Goal: Task Accomplishment & Management: Complete application form

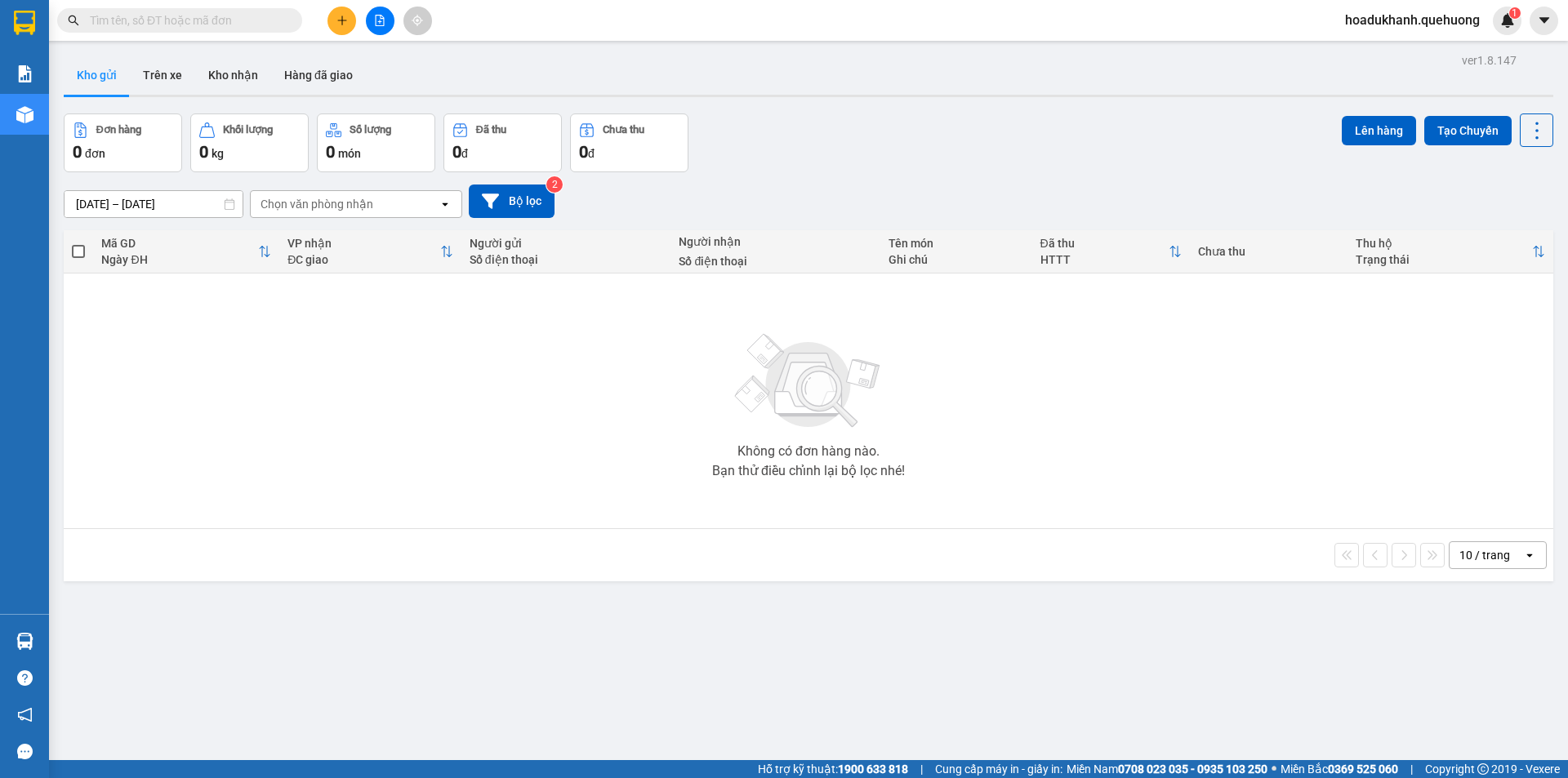
click at [1435, 16] on span "hoadukhanh.quehuong" at bounding box center [1412, 20] width 161 height 20
click at [1408, 55] on span "Đăng xuất" at bounding box center [1419, 50] width 129 height 18
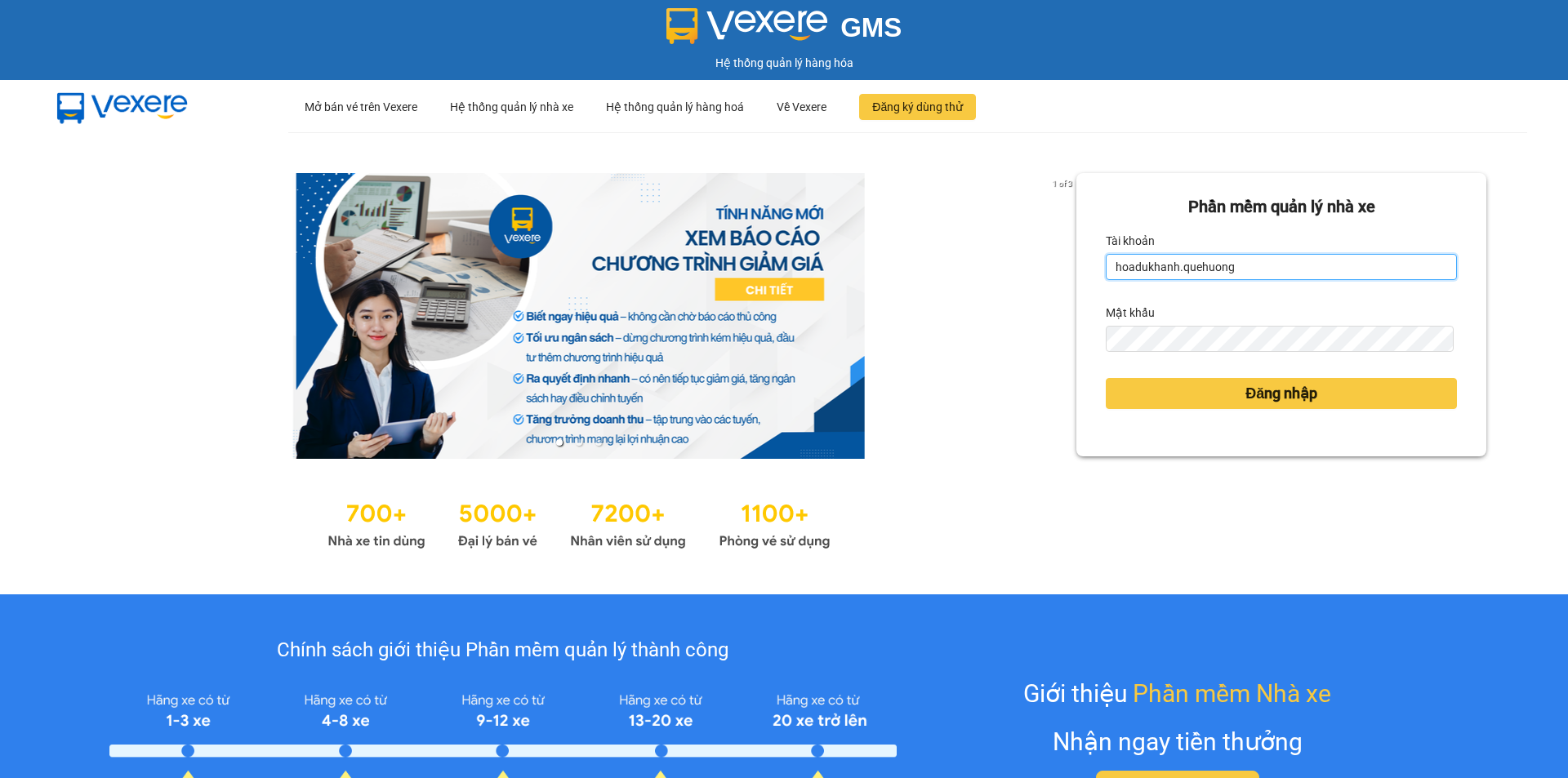
click at [1263, 275] on input "hoadukhanh.quehuong" at bounding box center [1280, 266] width 351 height 26
click at [1262, 272] on input "hoadukhanh.quehuong" at bounding box center [1280, 266] width 351 height 26
type input "huyentongdai.quehuong"
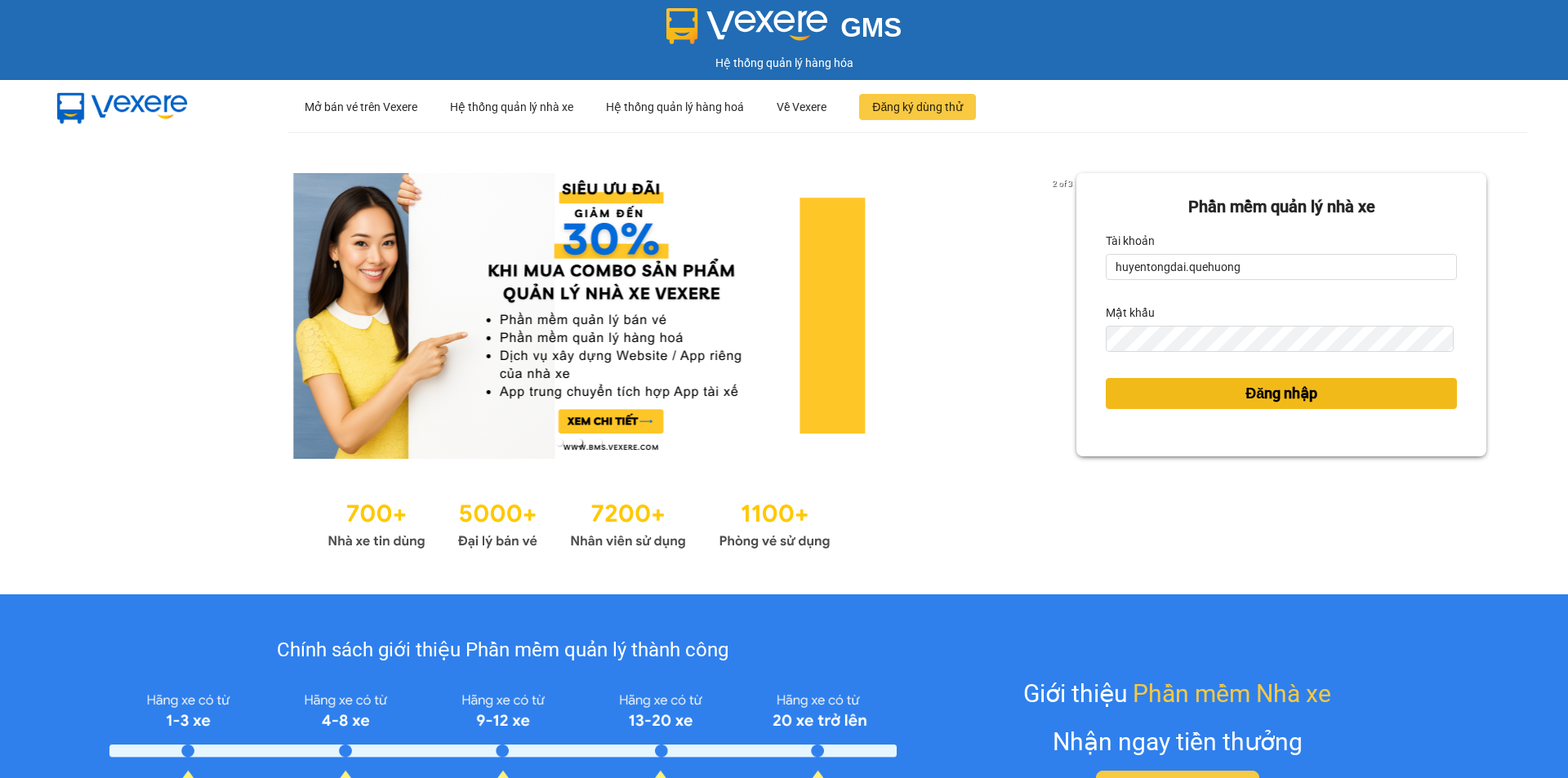
click at [1268, 394] on span "Đăng nhập" at bounding box center [1280, 393] width 72 height 23
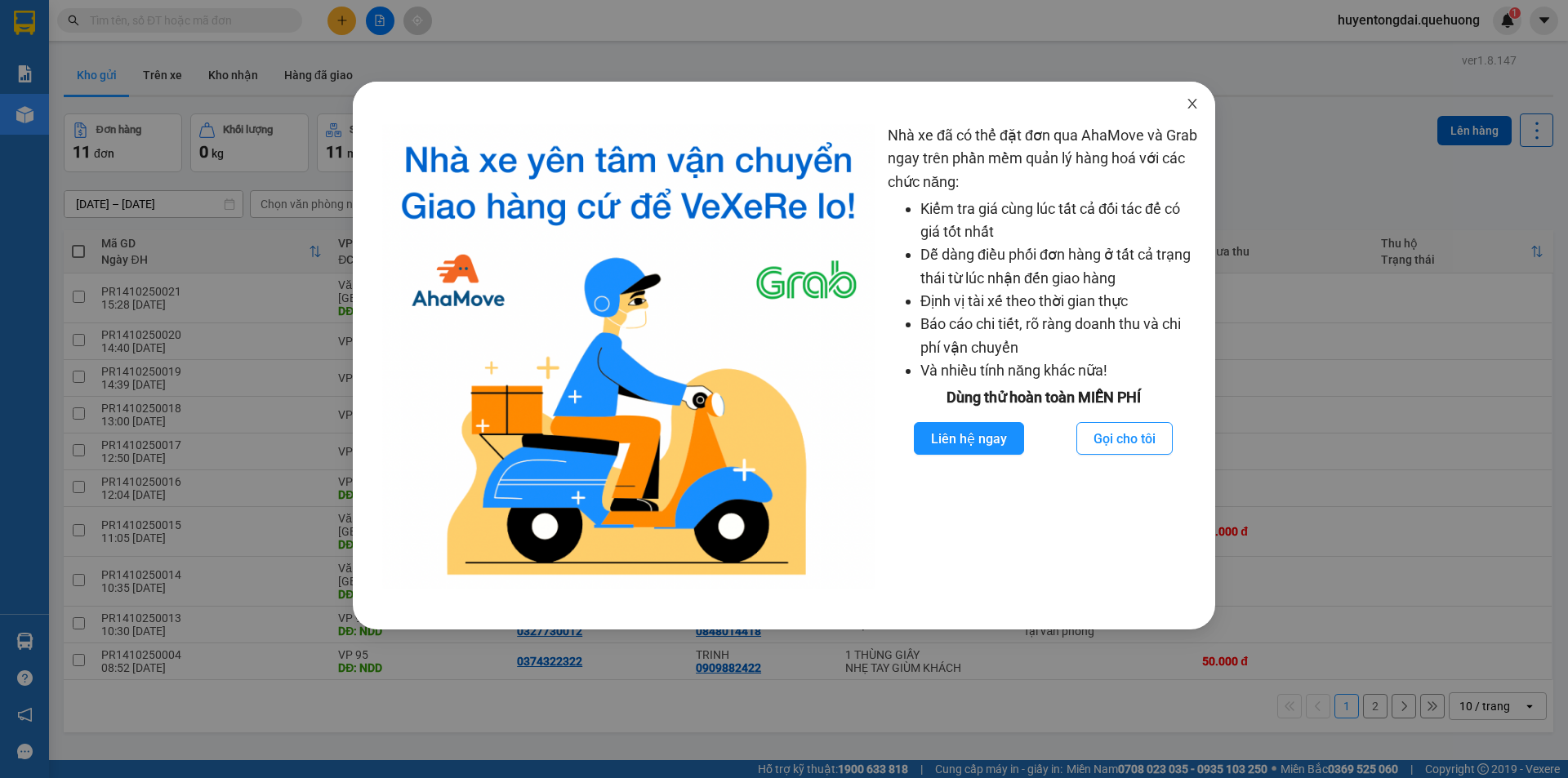
click at [1196, 102] on icon "close" at bounding box center [1192, 103] width 13 height 13
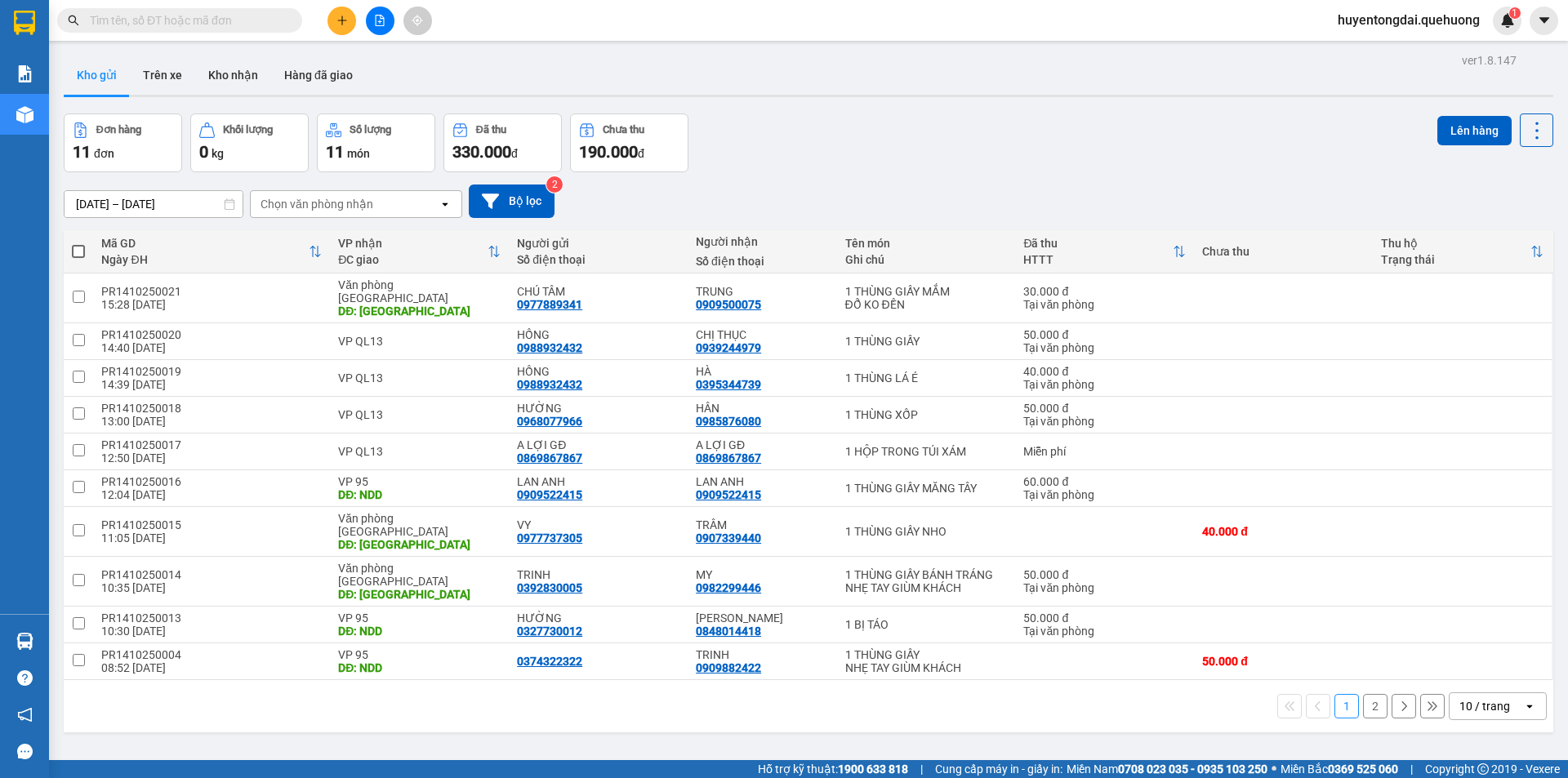
click at [343, 14] on button at bounding box center [342, 21] width 29 height 29
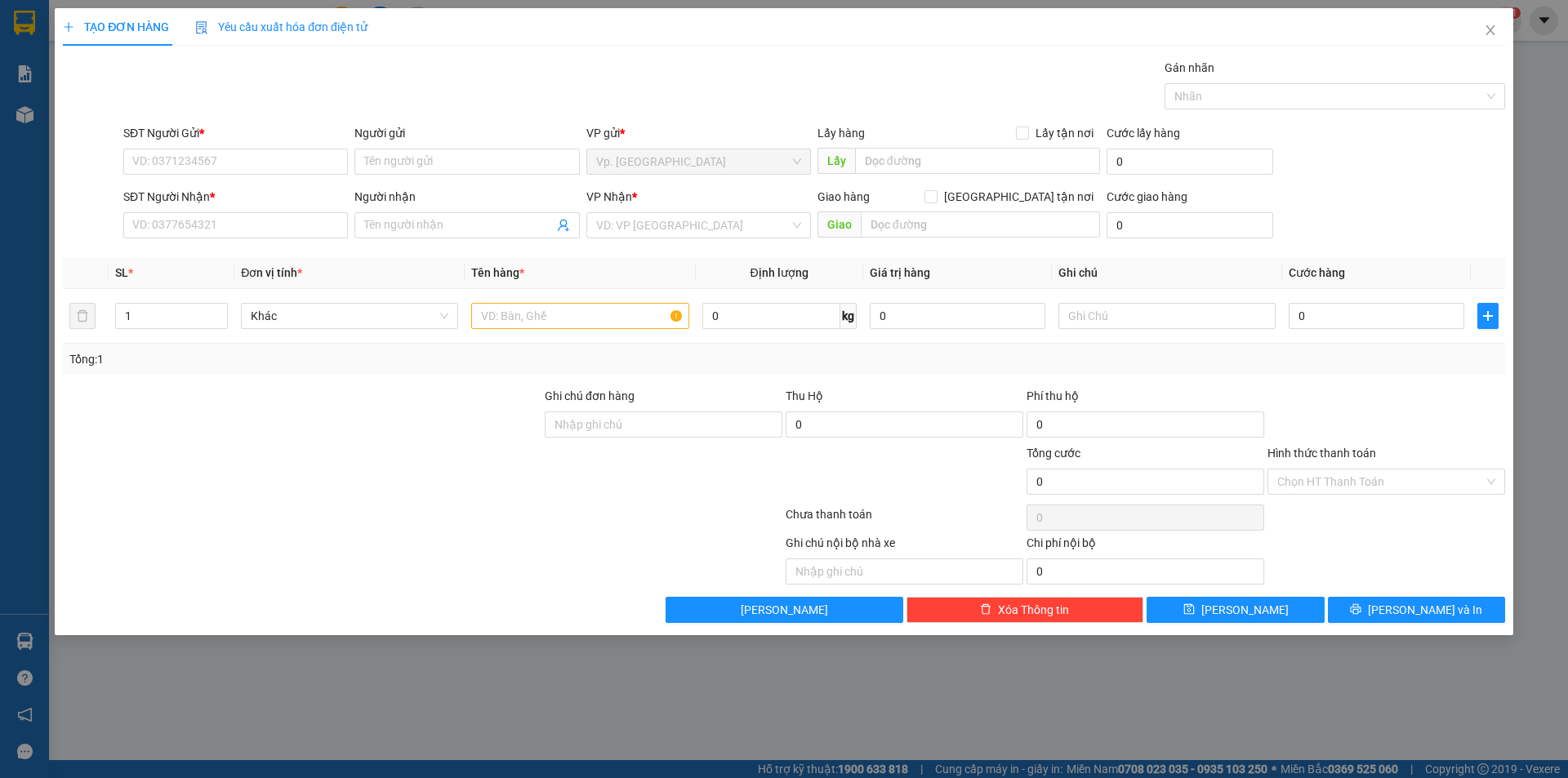
click at [274, 240] on div "SĐT Người Nhận * VD: 0377654321" at bounding box center [235, 216] width 224 height 58
click at [253, 220] on input "SĐT Người Nhận *" at bounding box center [235, 225] width 224 height 26
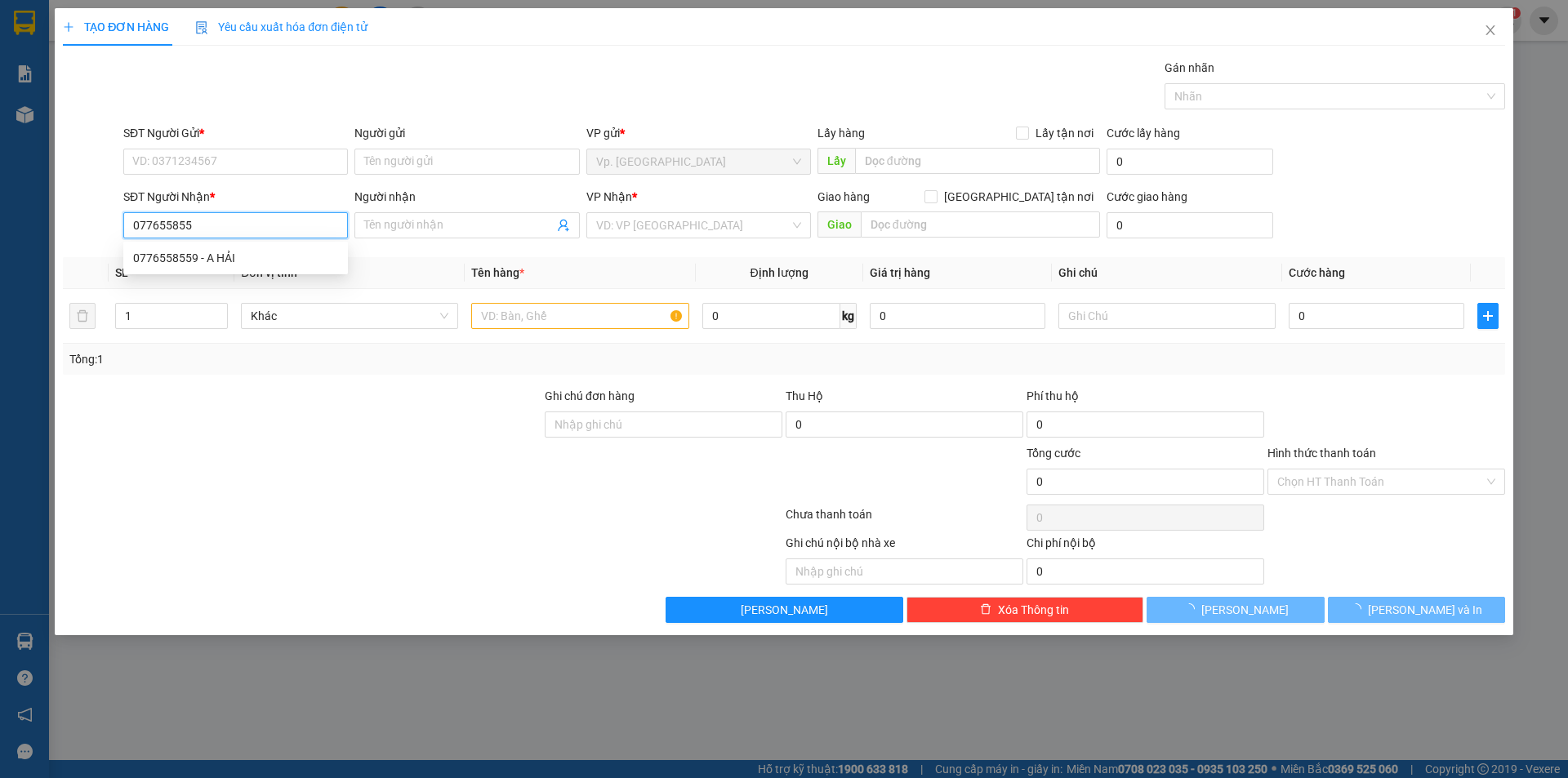
type input "0776558559"
click at [232, 260] on div "0776558559 - A HẢI" at bounding box center [235, 257] width 205 height 18
type input "A HẢI"
type input "ADV"
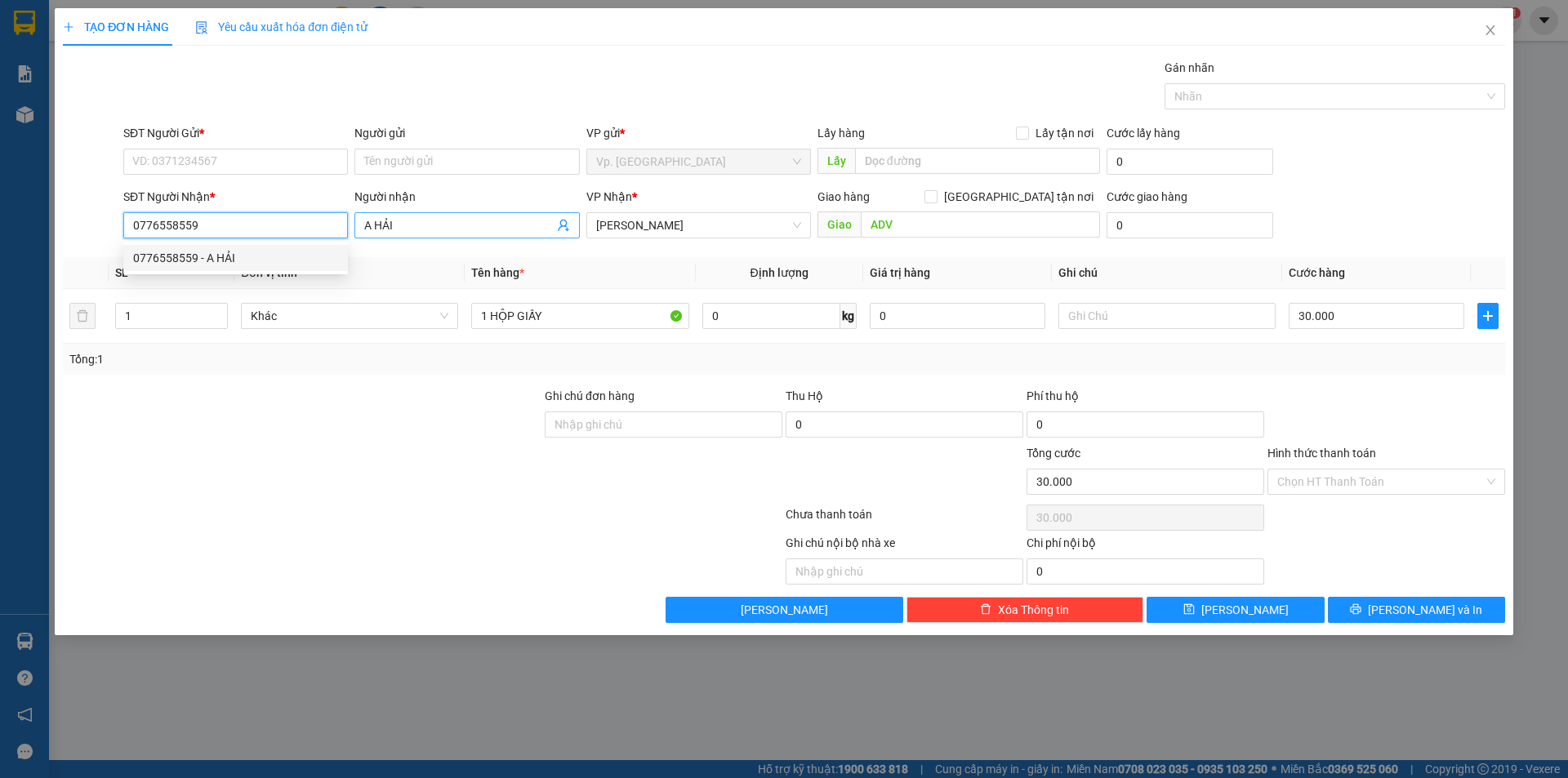
type input "30.000"
click at [722, 225] on span "An Dương Vương" at bounding box center [699, 225] width 205 height 25
type input "0776558559"
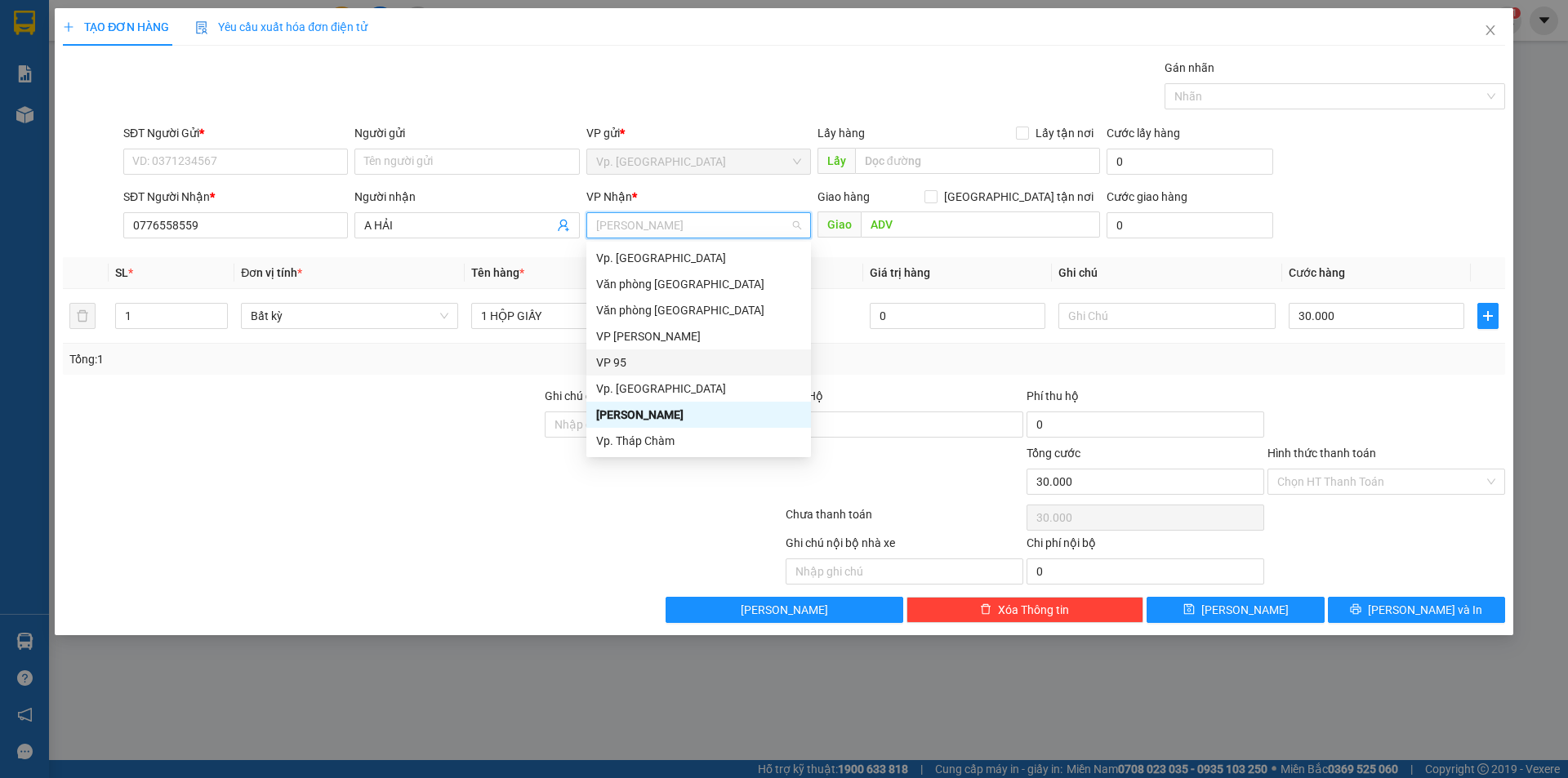
click at [683, 357] on div "VP 95" at bounding box center [699, 362] width 205 height 18
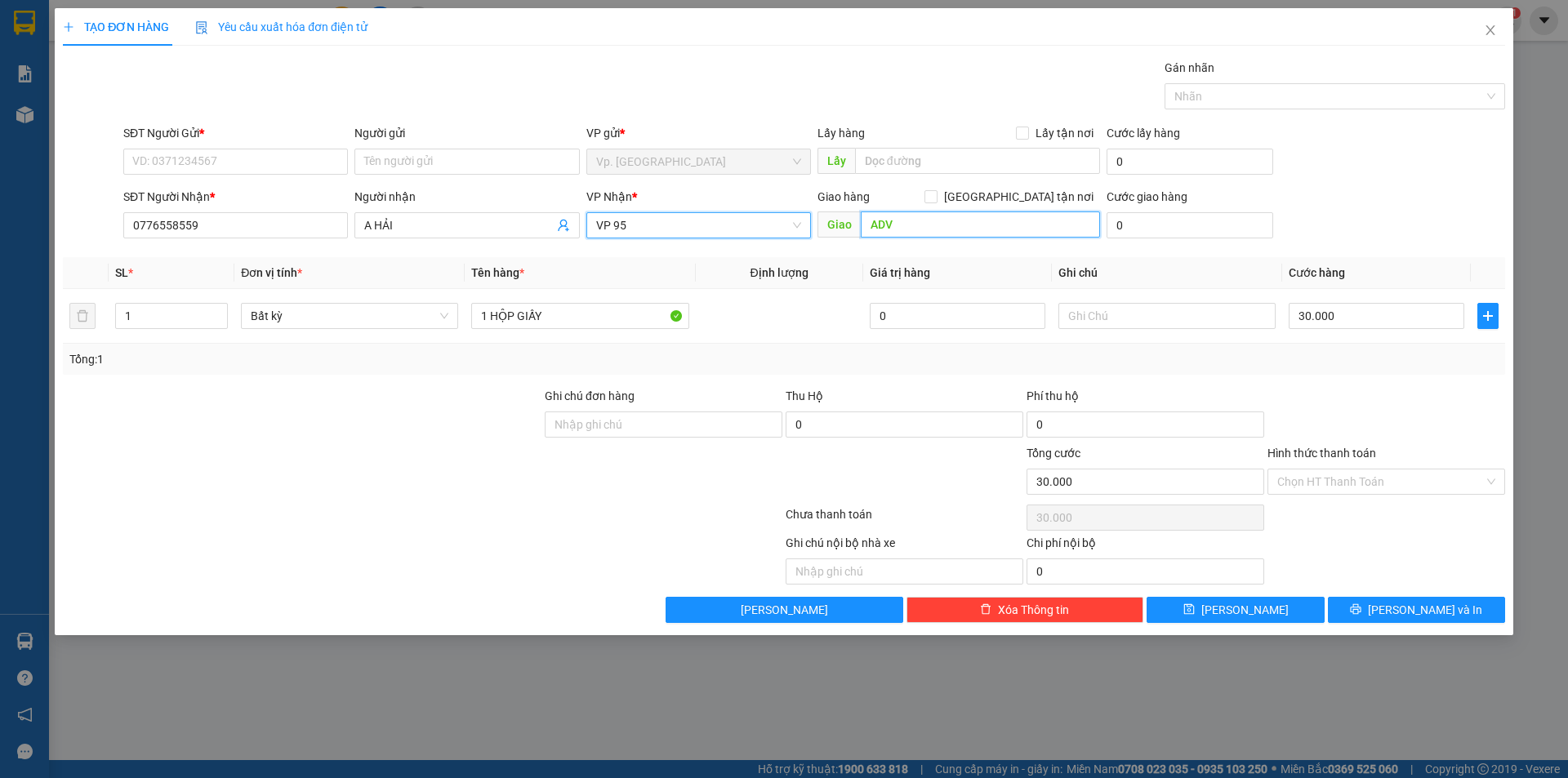
click at [907, 231] on input "ADV" at bounding box center [980, 224] width 239 height 26
type input "NDD"
click at [249, 161] on input "SĐT Người Gửi *" at bounding box center [235, 162] width 224 height 26
click at [139, 163] on input "014412722" at bounding box center [235, 162] width 224 height 26
type input "0814412722"
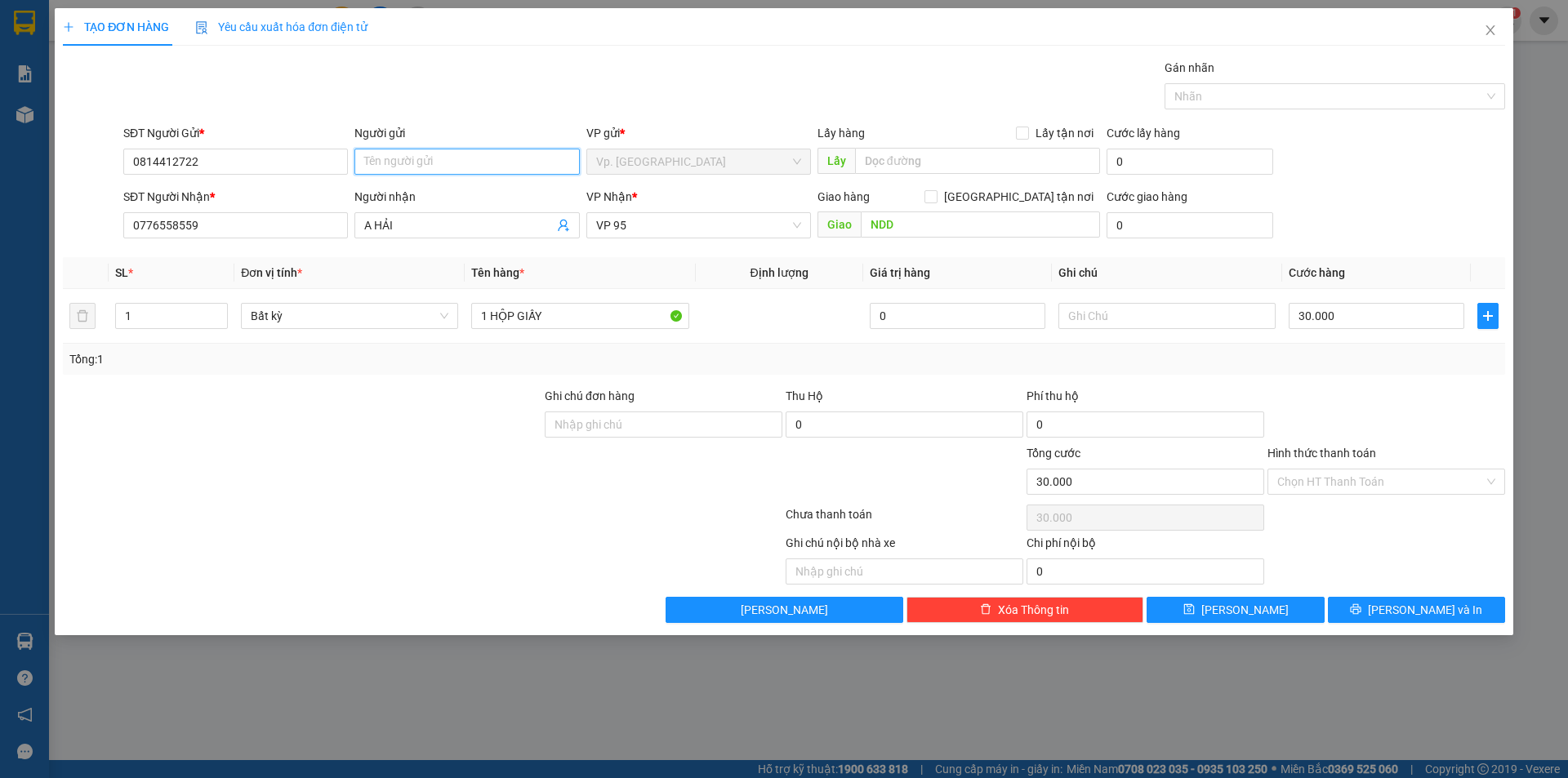
click at [542, 166] on input "Người gửi" at bounding box center [466, 162] width 224 height 26
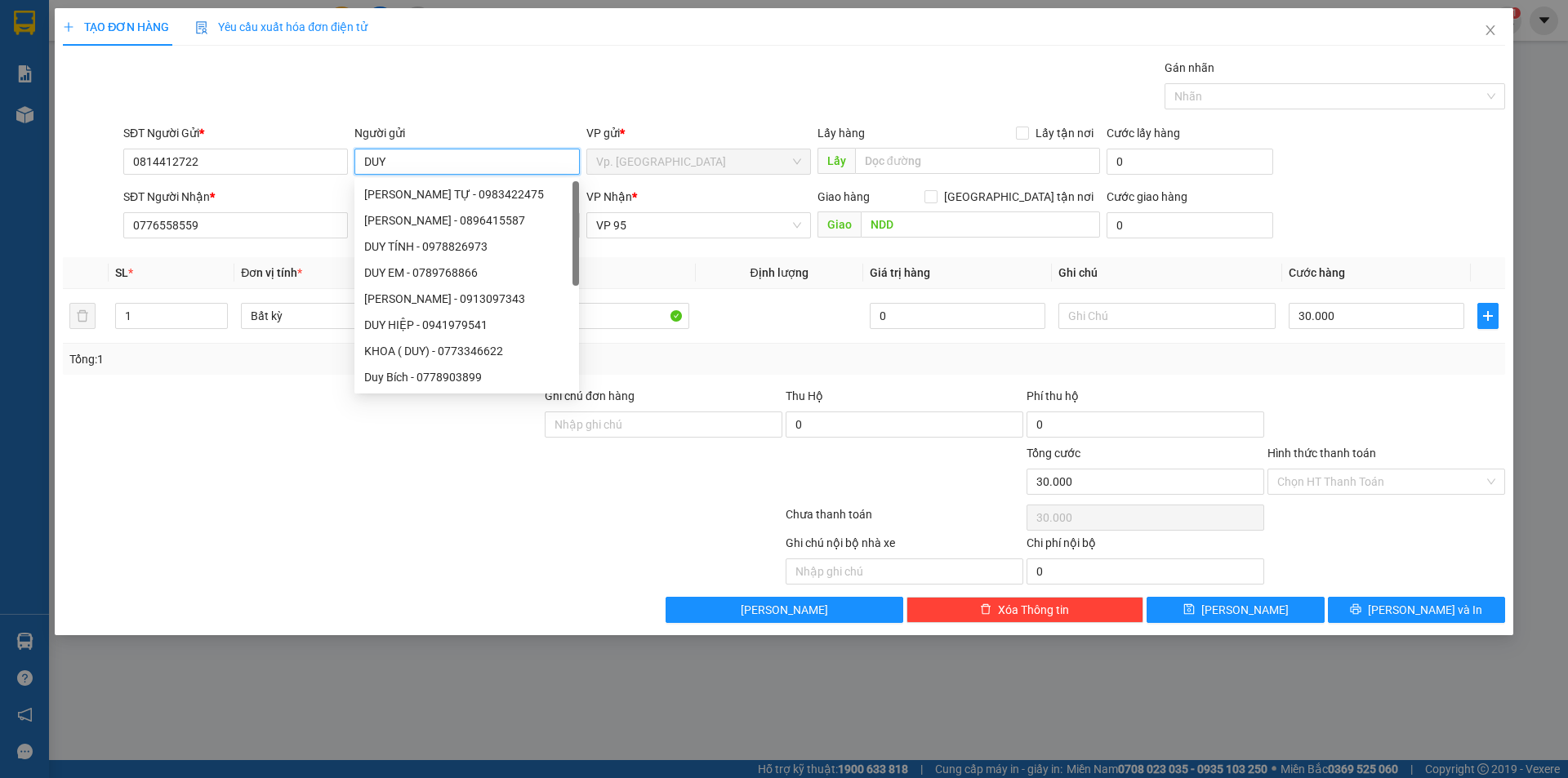
type input "DUY"
click at [1321, 379] on div "Transit Pickup Surcharge Ids Transit Deliver Surcharge Ids Transit Deliver Surc…" at bounding box center [783, 341] width 1442 height 564
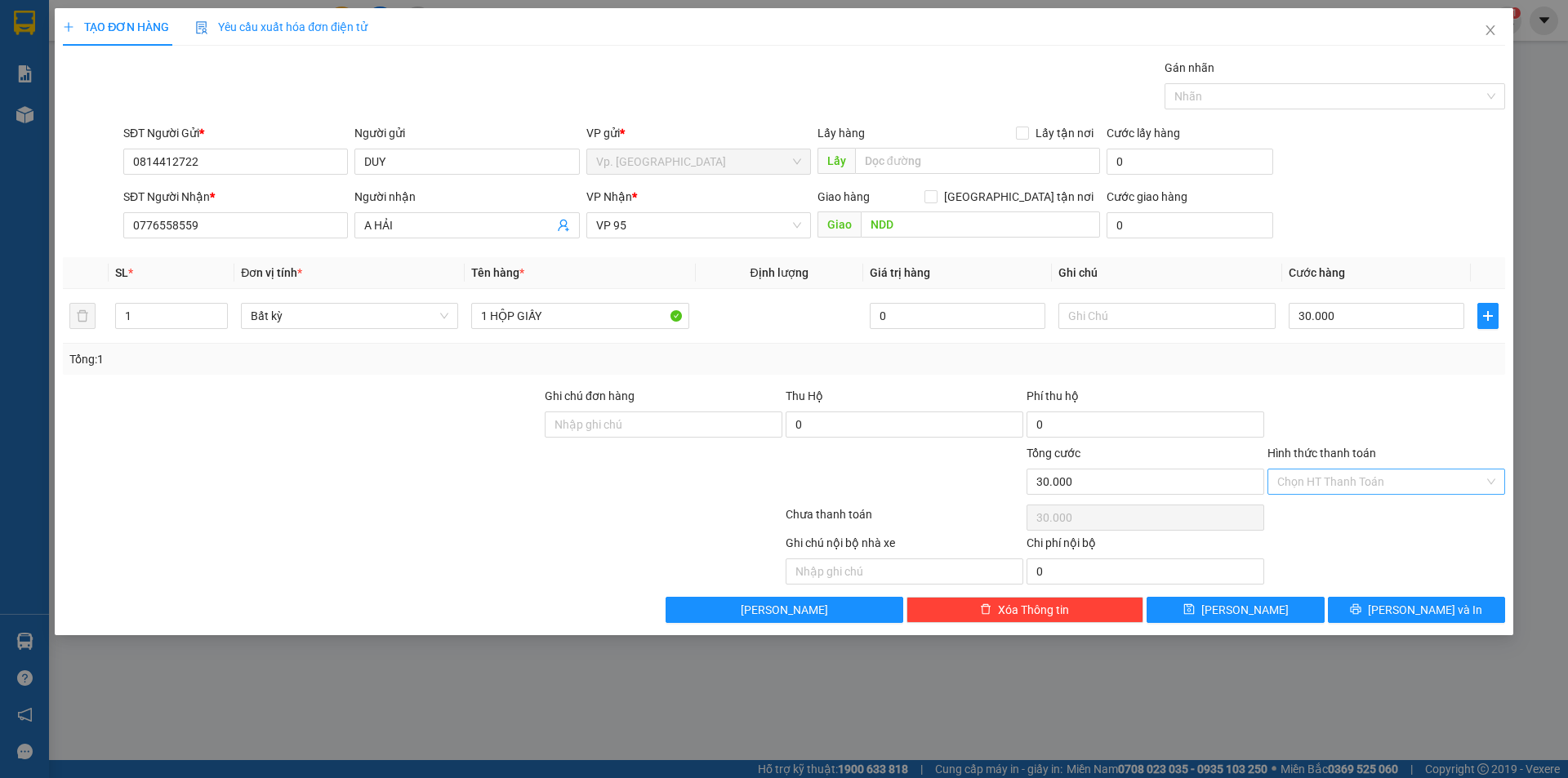
click at [1334, 473] on input "Hình thức thanh toán" at bounding box center [1380, 481] width 206 height 25
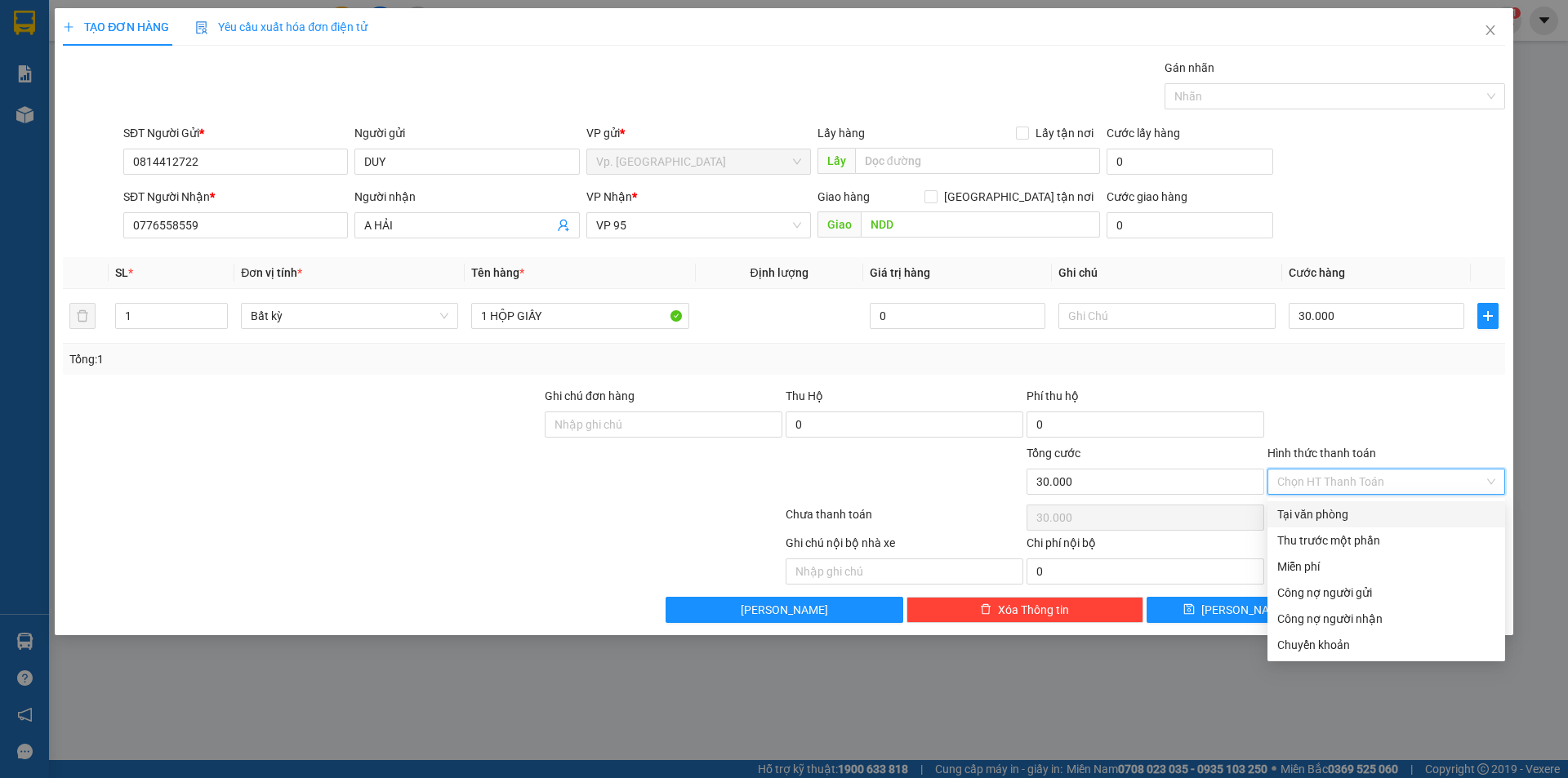
click at [1325, 519] on div "Tại văn phòng" at bounding box center [1386, 514] width 218 height 18
type input "0"
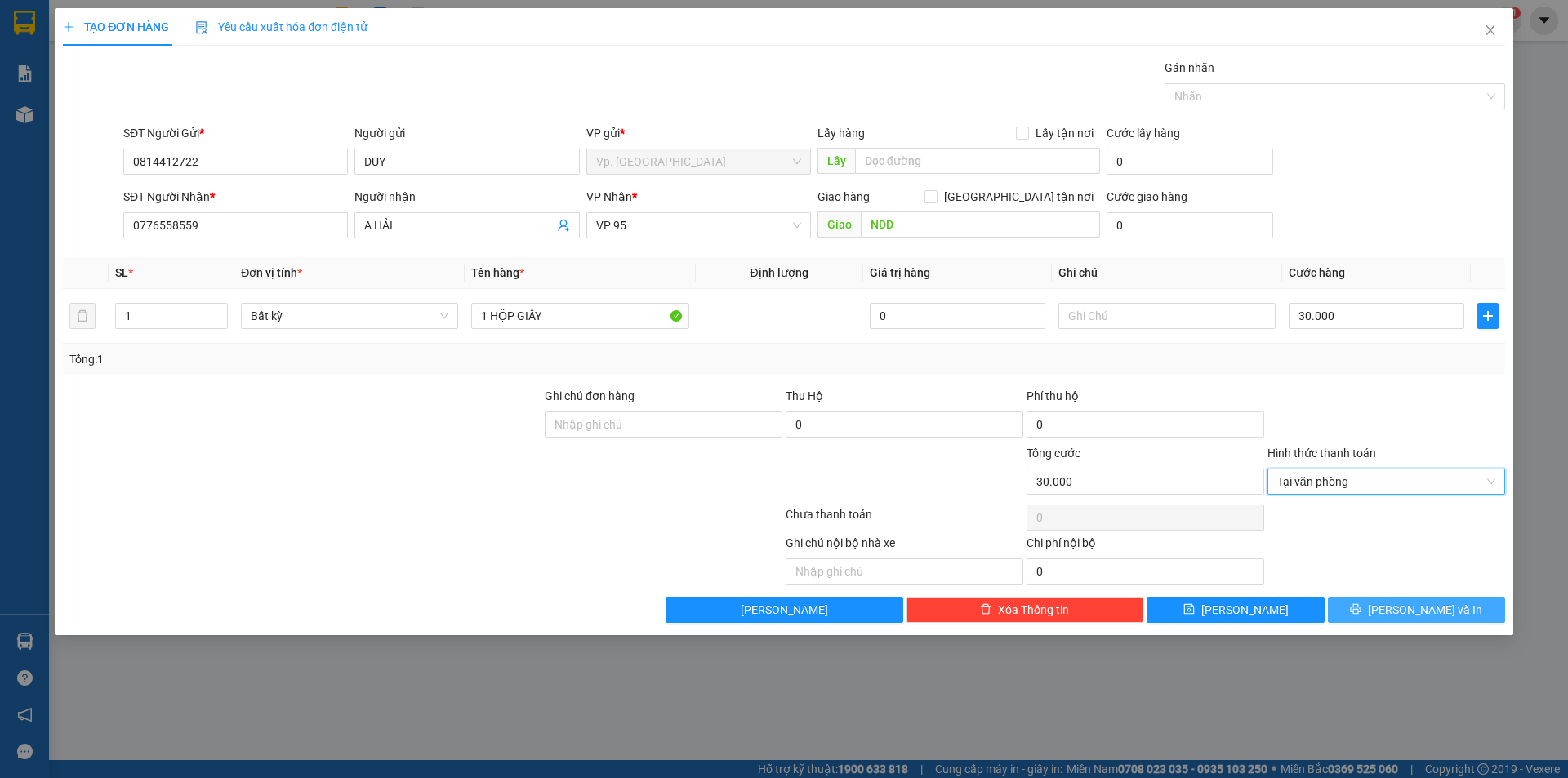
click at [1390, 601] on button "Lưu và In" at bounding box center [1416, 610] width 177 height 26
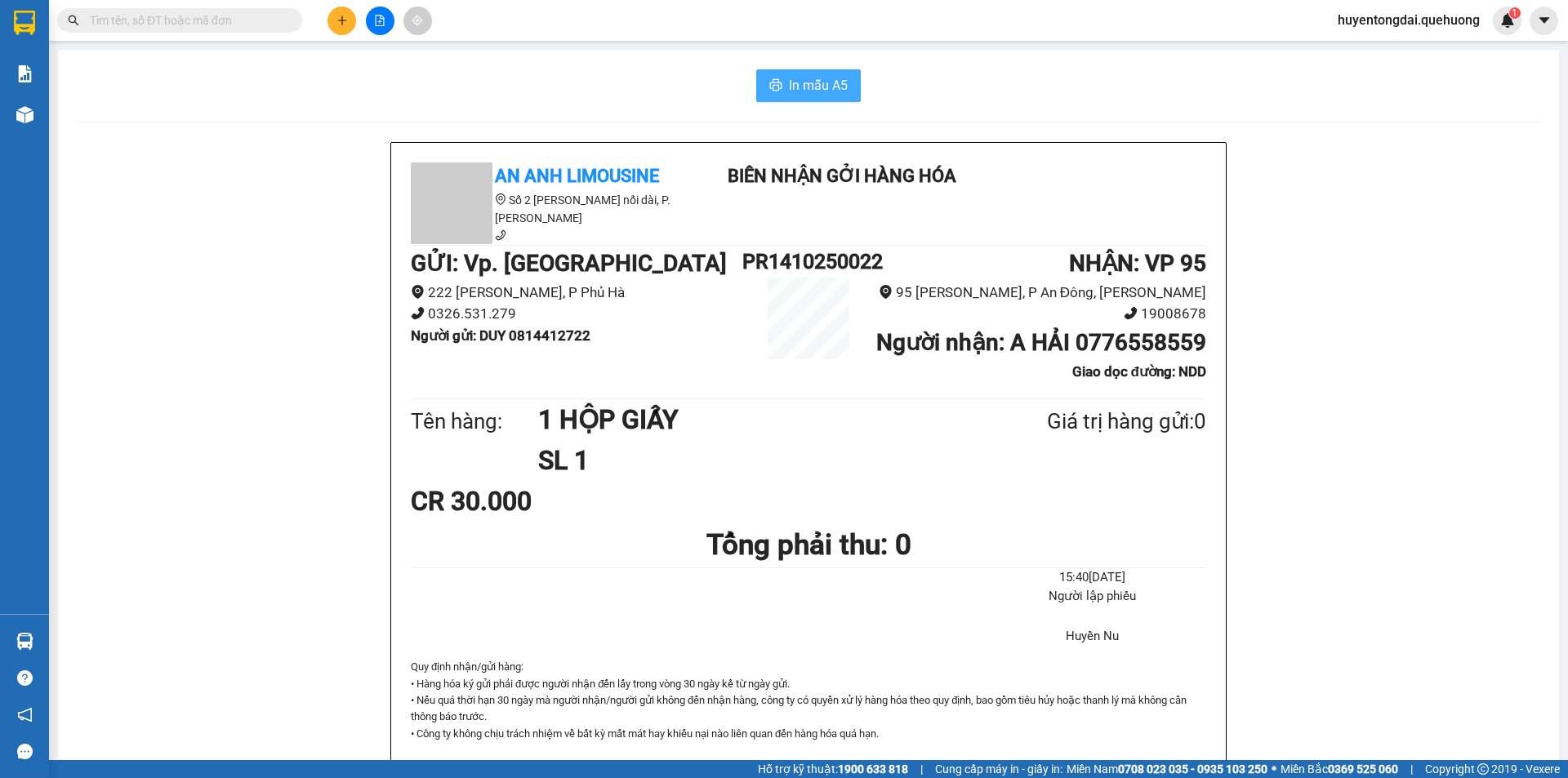
click at [792, 88] on span "In mẫu A5" at bounding box center [819, 85] width 59 height 20
click at [247, 14] on input "text" at bounding box center [186, 20] width 193 height 18
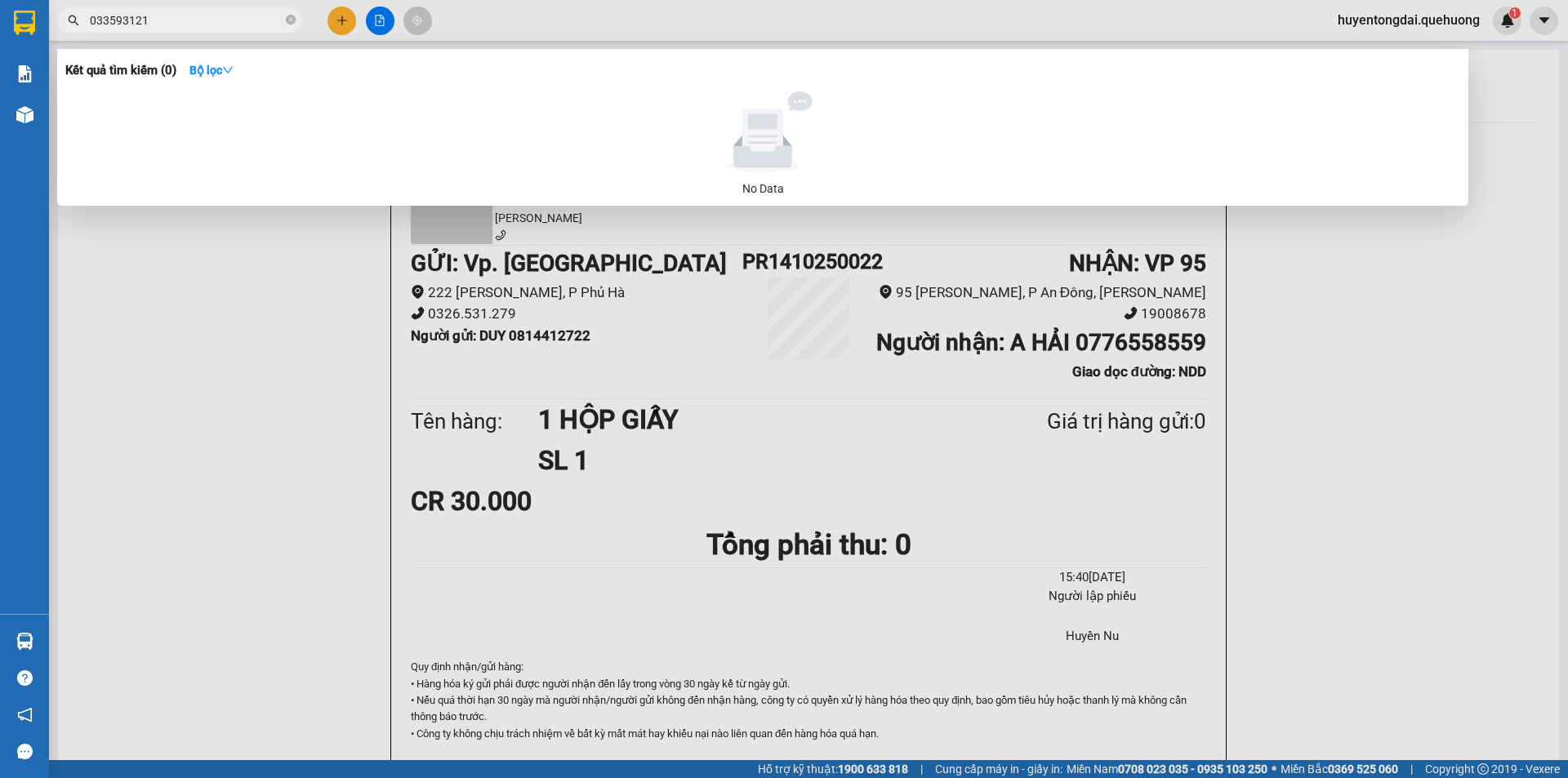
click at [98, 20] on input "033593121" at bounding box center [186, 20] width 193 height 18
click at [103, 19] on input "033593121" at bounding box center [186, 20] width 193 height 18
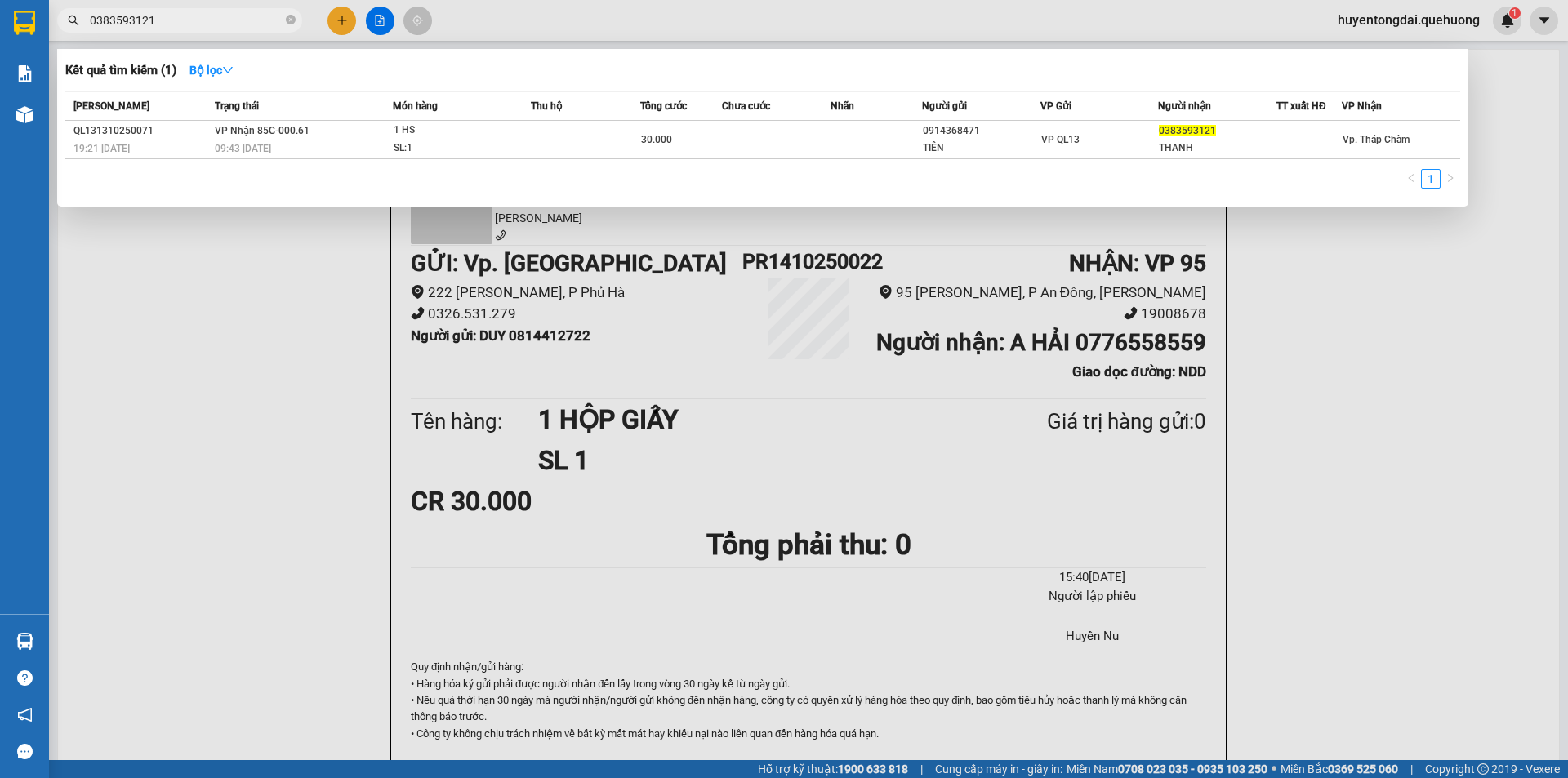
type input "0383593121"
